Goal: Task Accomplishment & Management: Manage account settings

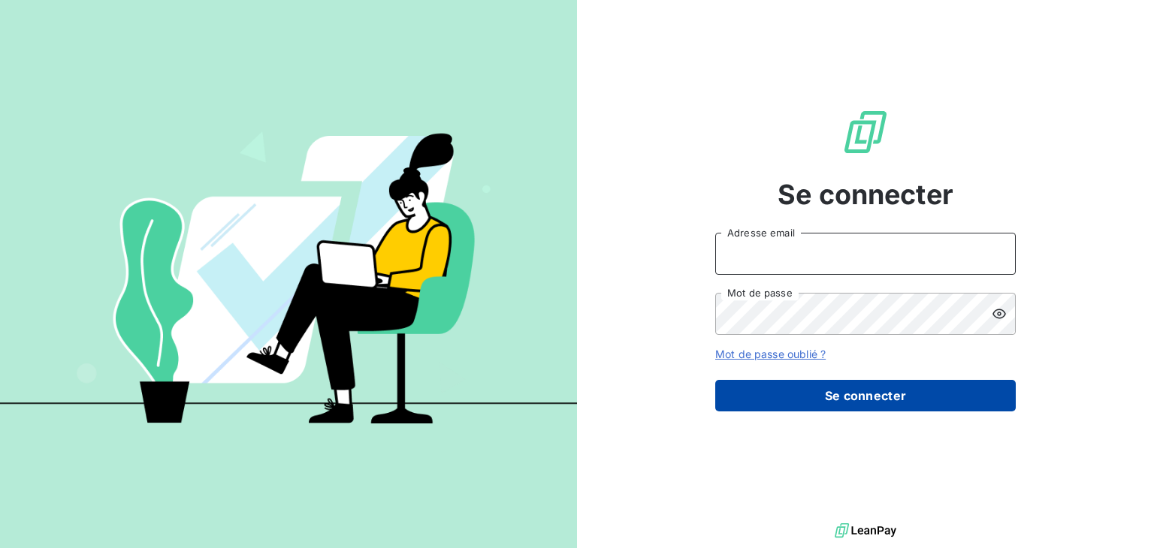
type input "[EMAIL_ADDRESS][DOMAIN_NAME]"
click at [877, 402] on button "Se connecter" at bounding box center [865, 396] width 301 height 32
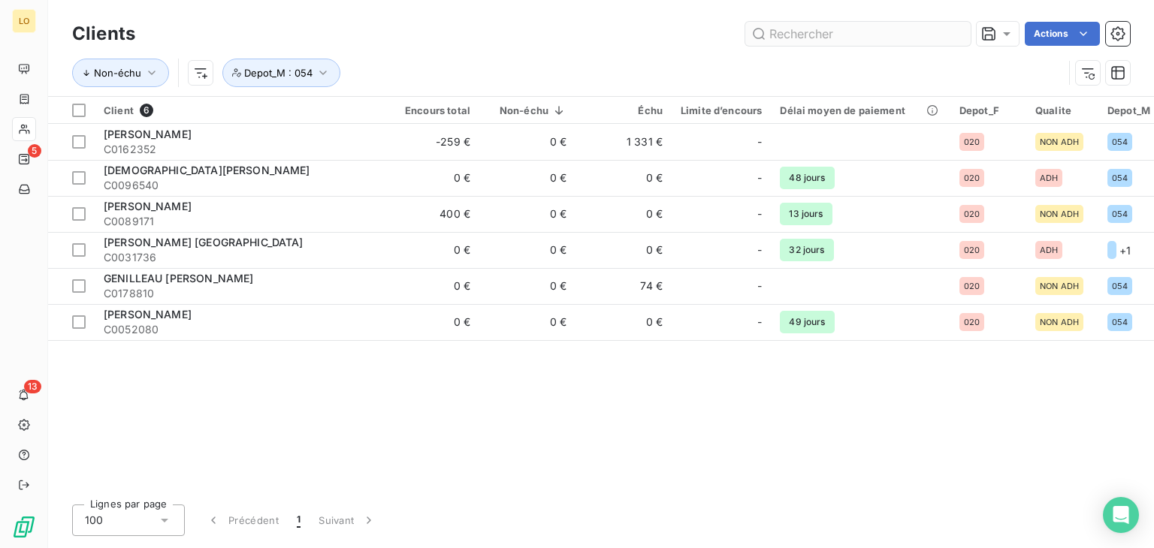
click at [807, 31] on input "text" at bounding box center [857, 34] width 225 height 24
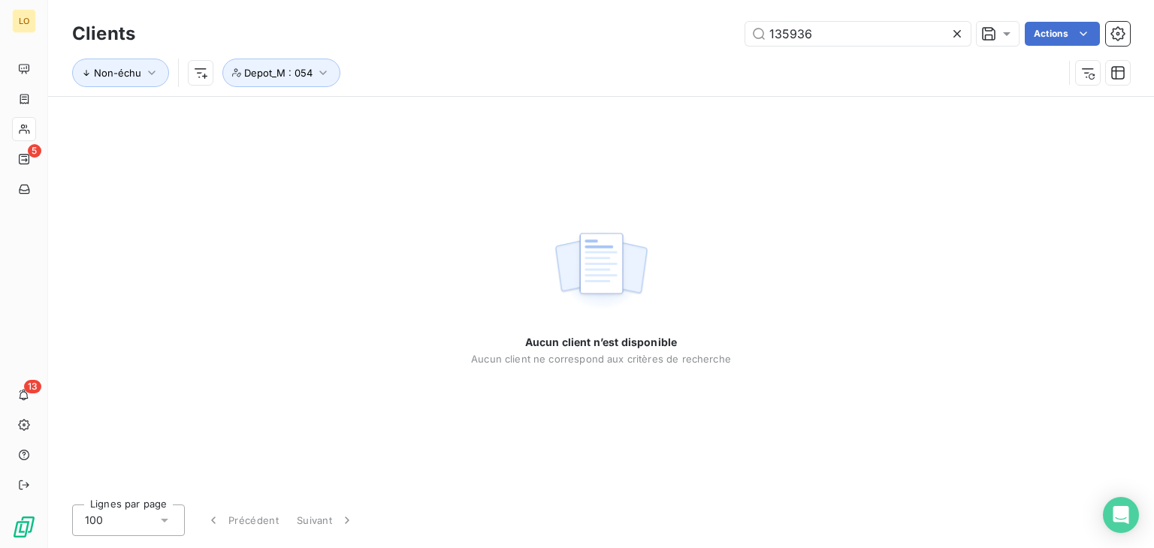
drag, startPoint x: 841, startPoint y: 26, endPoint x: 745, endPoint y: 59, distance: 100.7
click at [745, 59] on div "Clients 135936 Actions Non-échu Depot_M : 054" at bounding box center [601, 57] width 1058 height 78
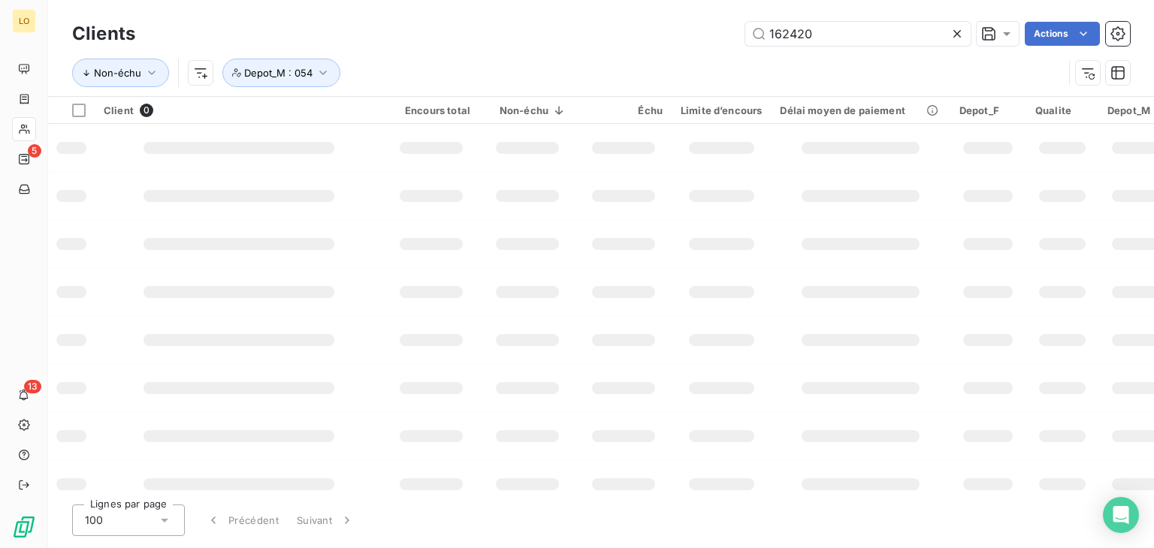
type input "162420"
